Goal: Task Accomplishment & Management: Manage account settings

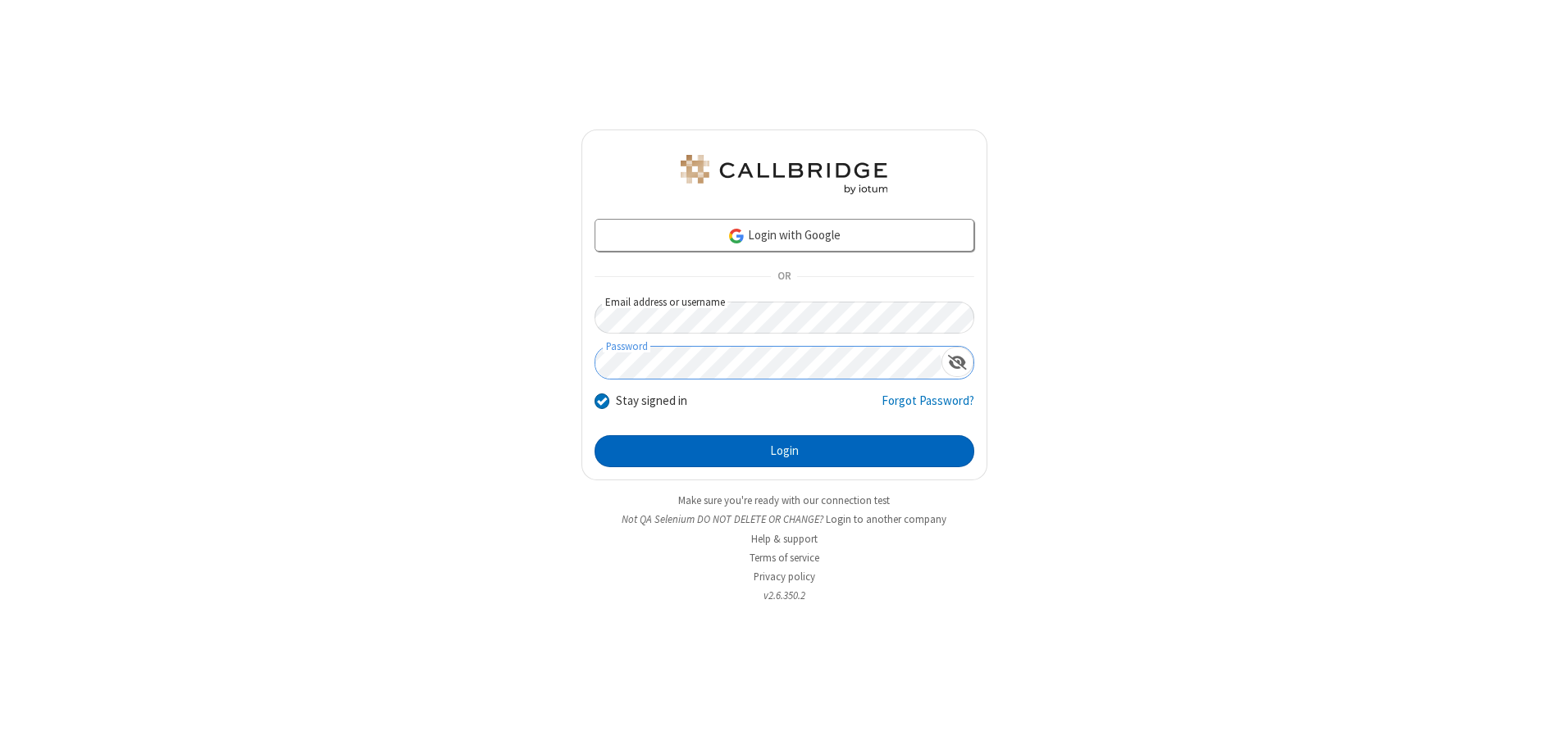
click at [784, 451] on button "Login" at bounding box center [784, 452] width 379 height 33
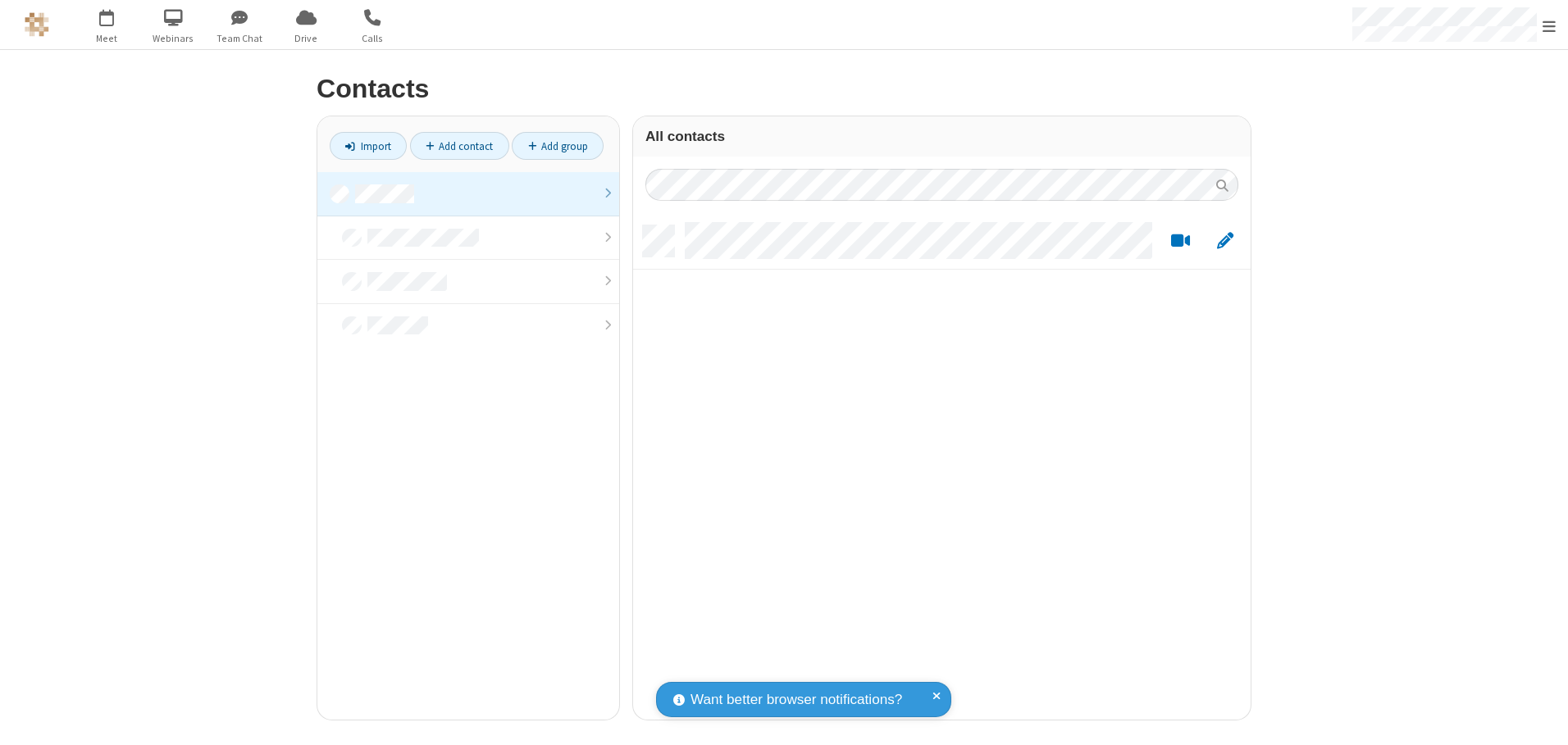
scroll to position [494, 605]
click at [468, 193] on link at bounding box center [468, 194] width 301 height 44
click at [459, 146] on link "Add contact" at bounding box center [459, 145] width 100 height 28
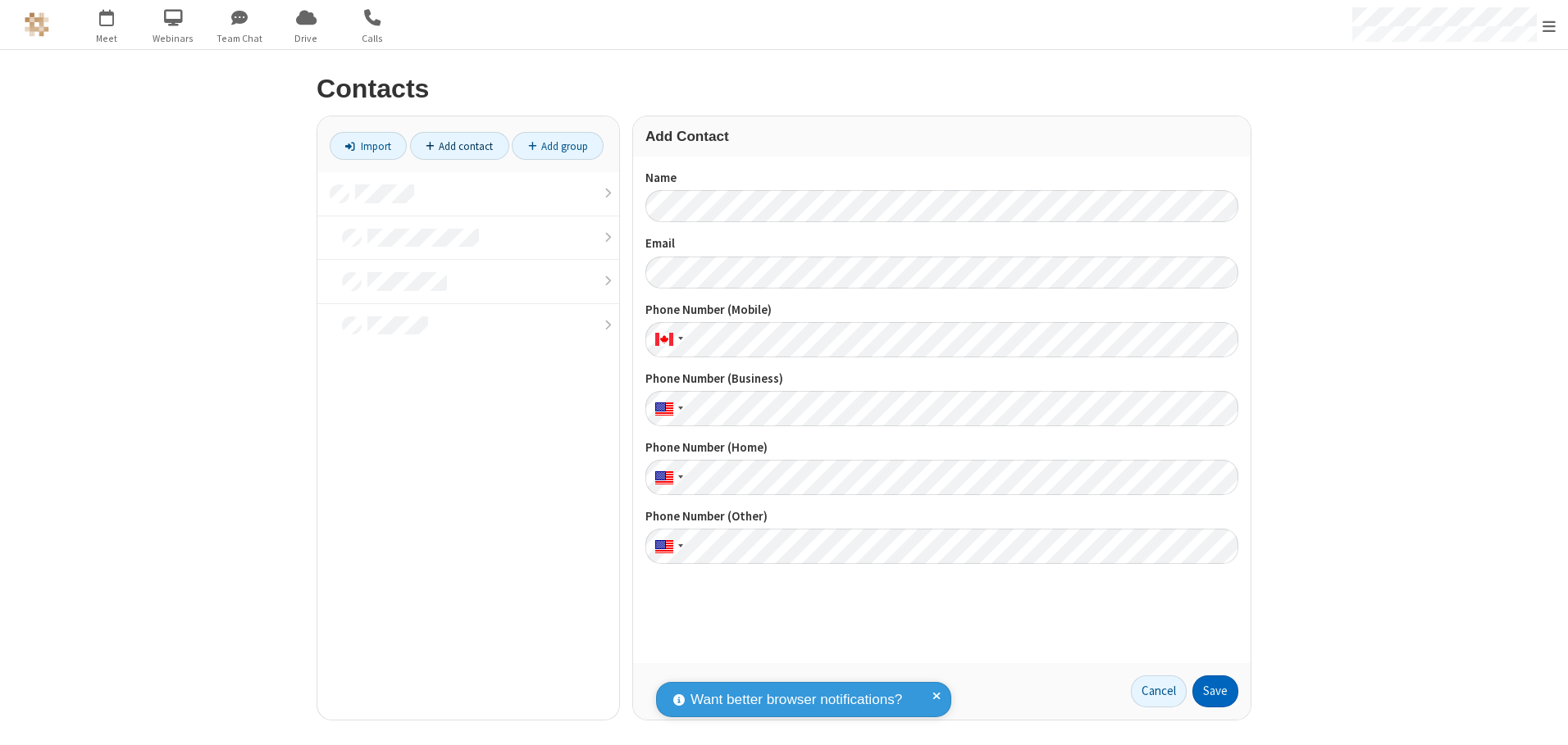
click at [1215, 690] on button "Save" at bounding box center [1215, 691] width 46 height 33
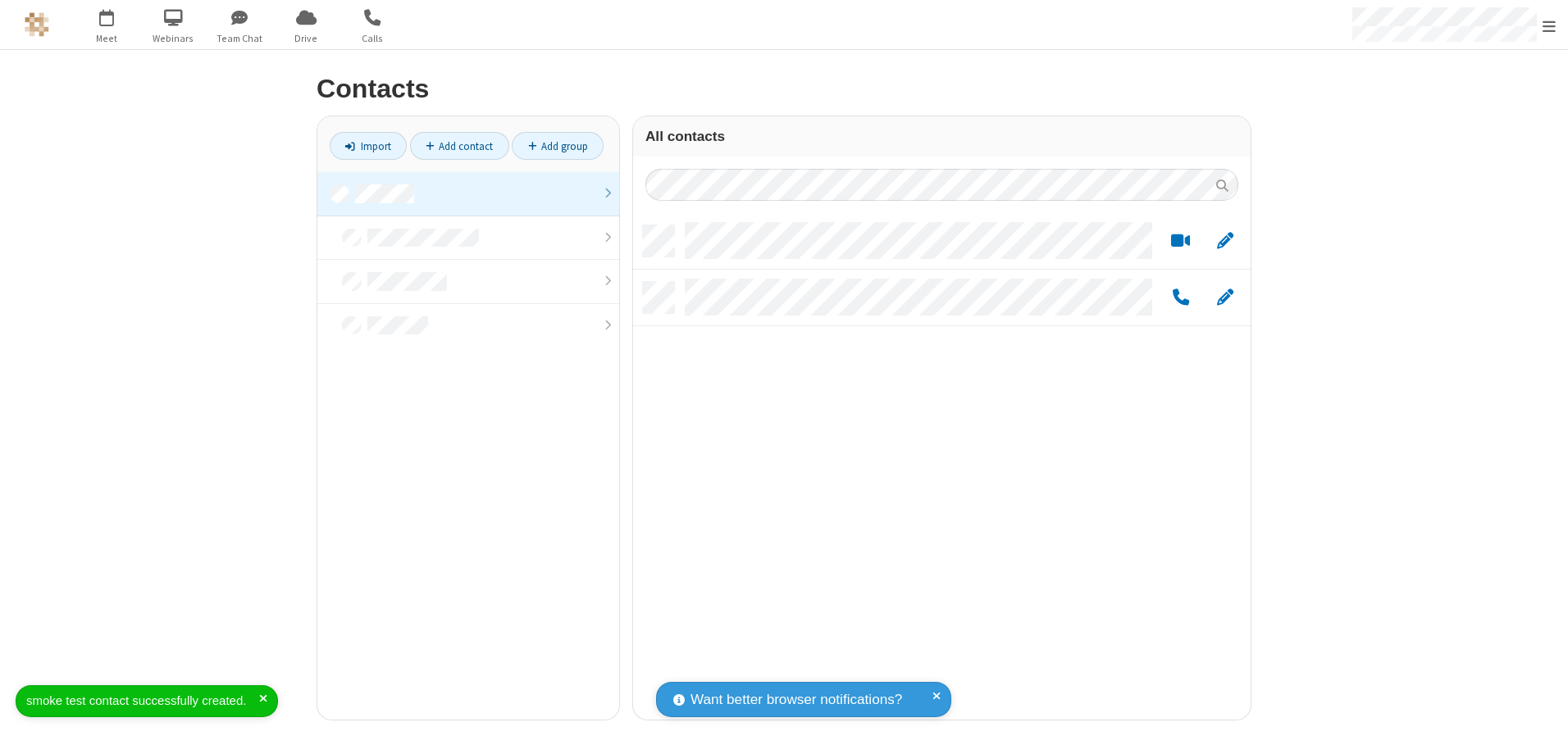
scroll to position [494, 605]
